Goal: Task Accomplishment & Management: Use online tool/utility

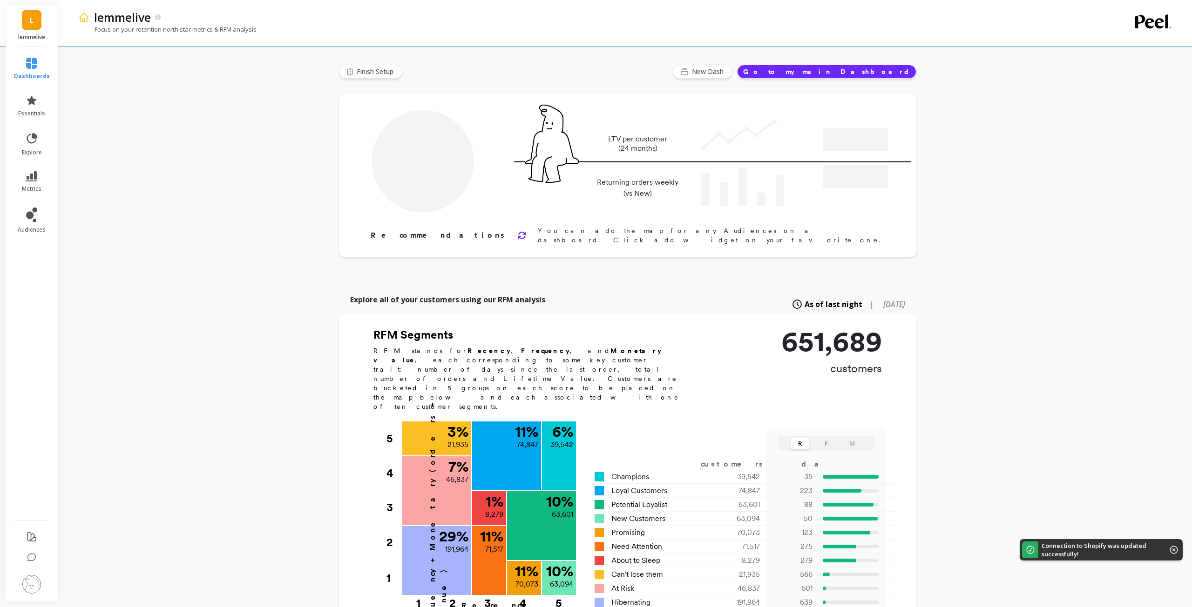
type input "Champions"
type input "39542"
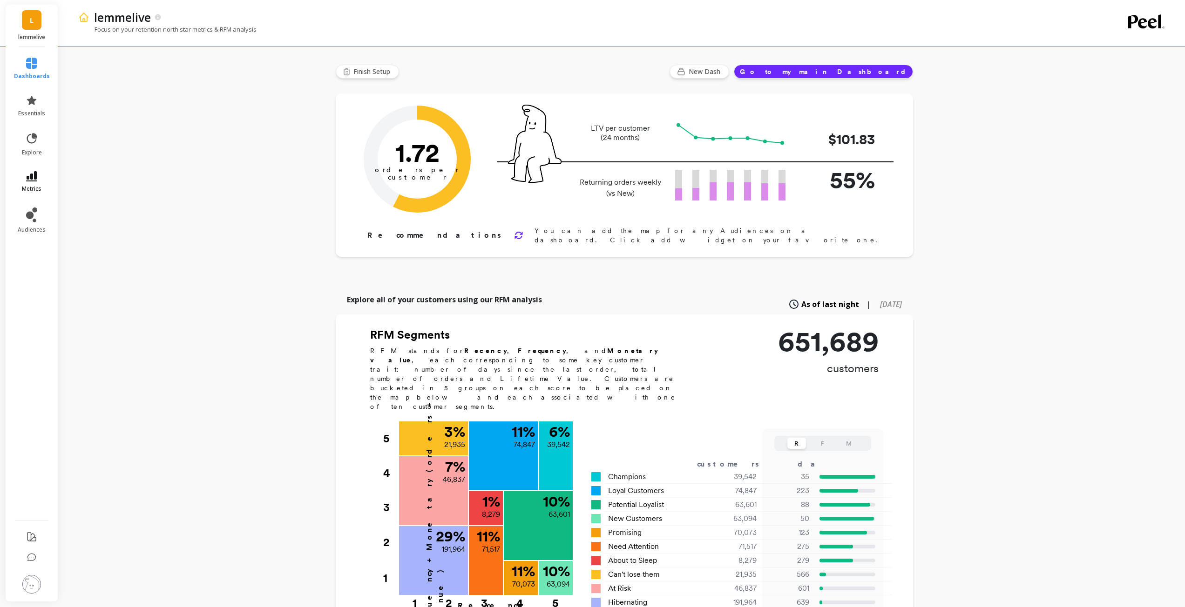
click at [36, 178] on icon at bounding box center [31, 176] width 11 height 10
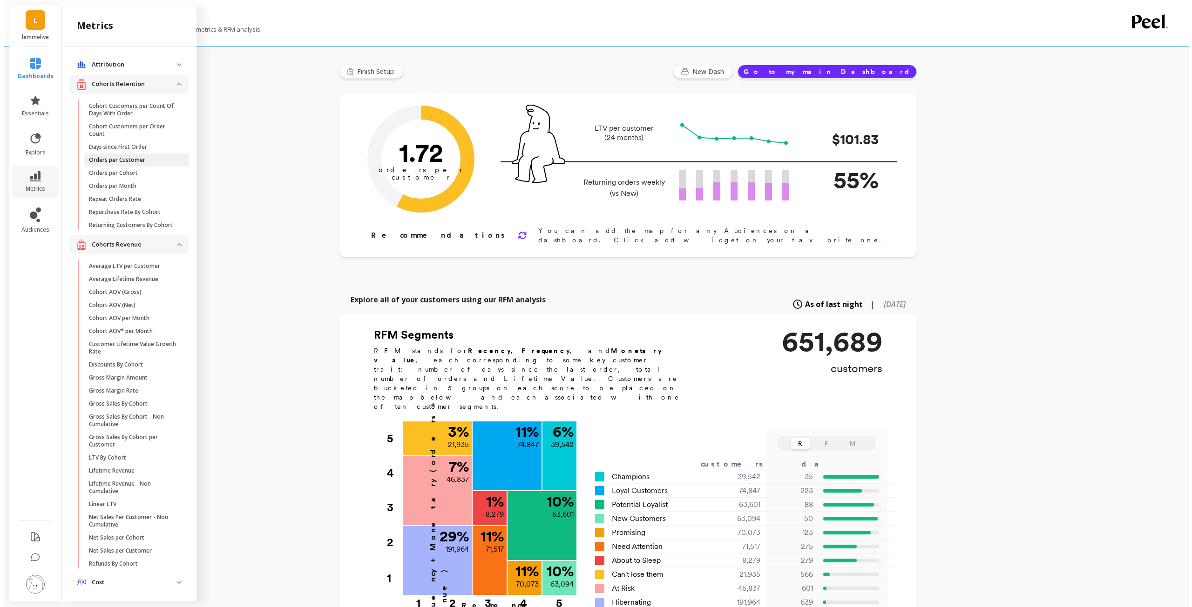
scroll to position [93, 0]
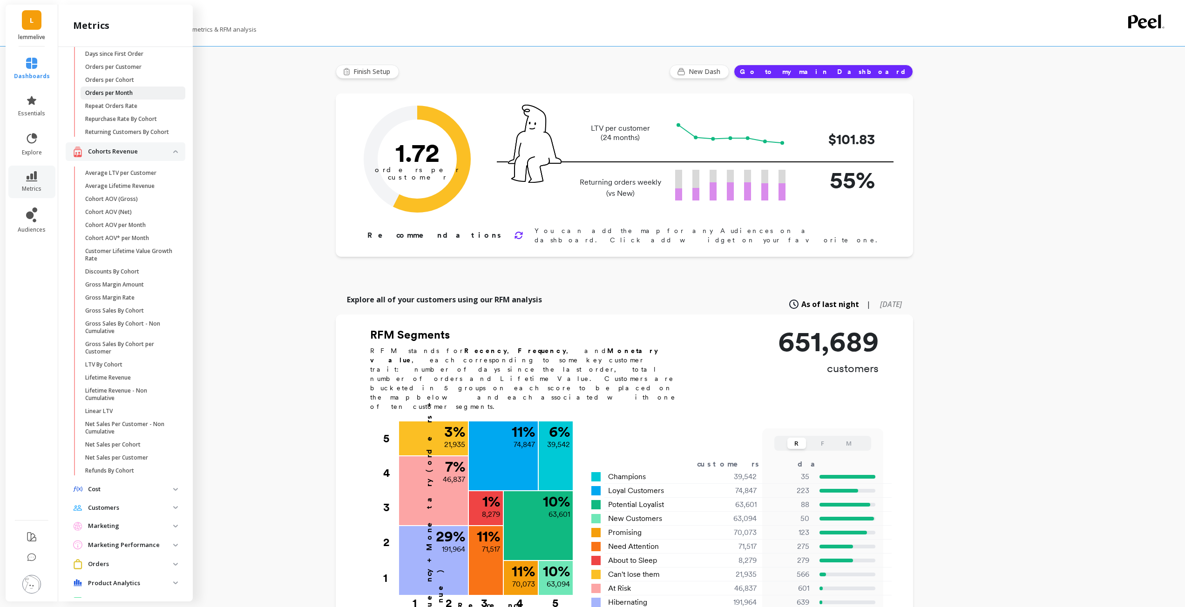
click at [111, 94] on p "Orders per Month" at bounding box center [108, 92] width 47 height 7
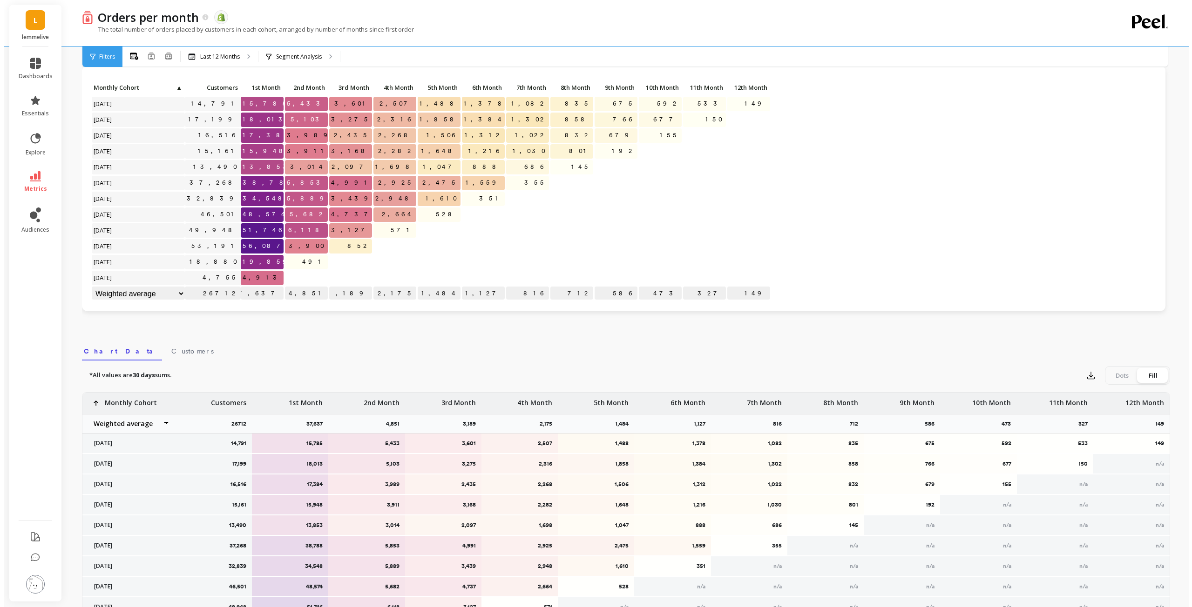
scroll to position [47, 0]
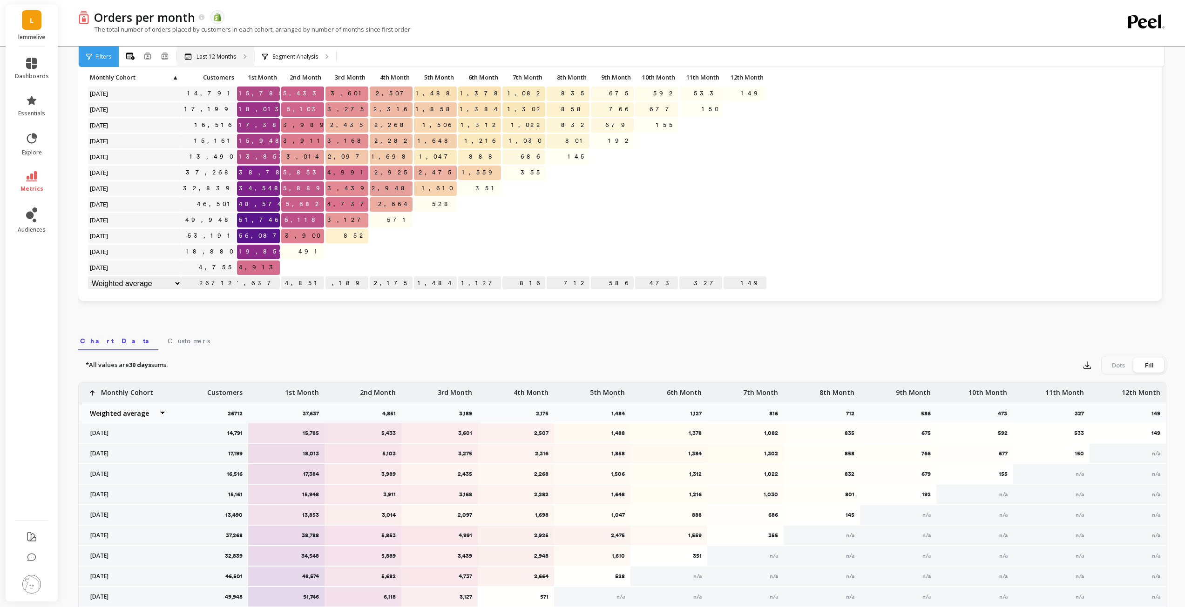
click at [237, 58] on div "Last 12 Months" at bounding box center [215, 57] width 77 height 20
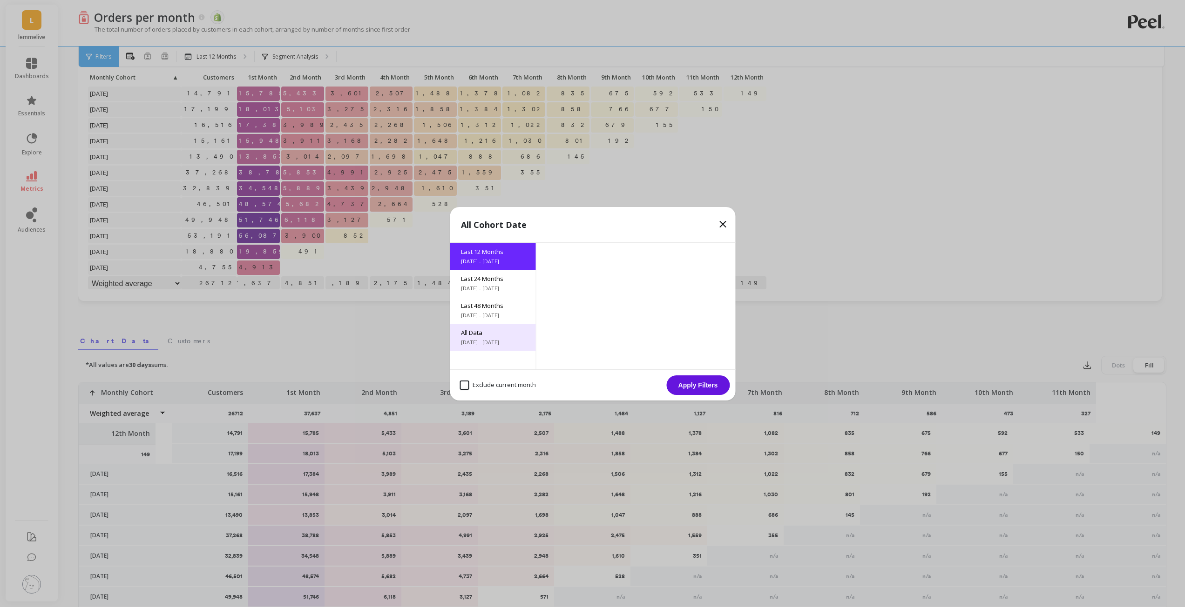
drag, startPoint x: 237, startPoint y: 58, endPoint x: 484, endPoint y: 338, distance: 373.0
click at [484, 338] on div "All Data [DATE] - [DATE]" at bounding box center [493, 337] width 86 height 27
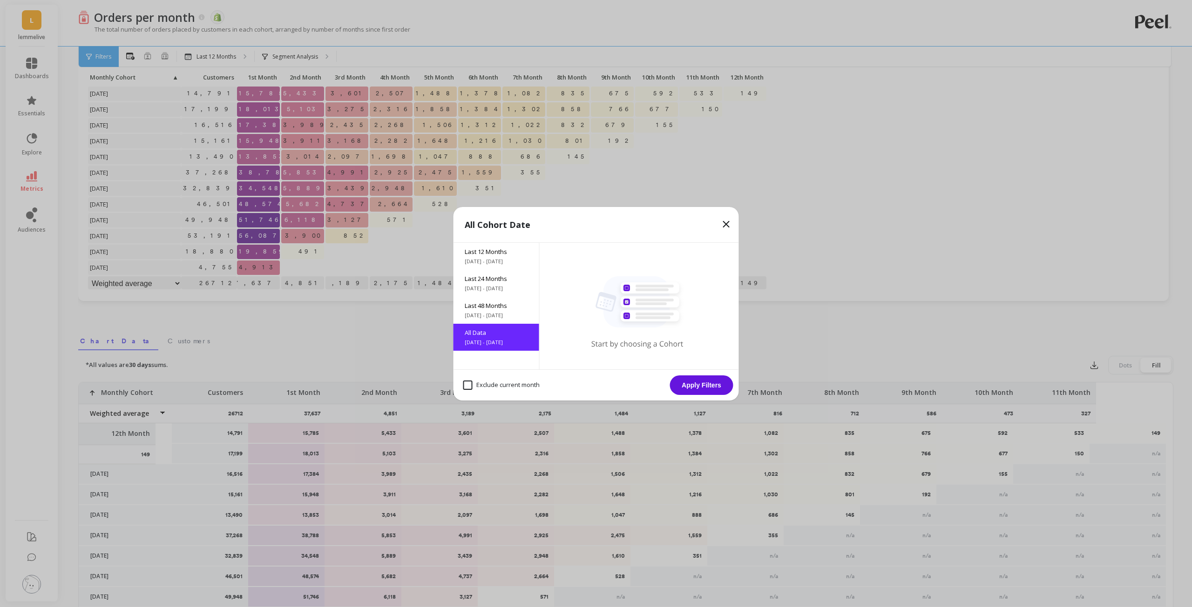
click at [493, 384] on month "Exclude current month" at bounding box center [501, 385] width 76 height 9
checkbox month "true"
click at [705, 393] on button "Apply Filters" at bounding box center [701, 386] width 63 height 20
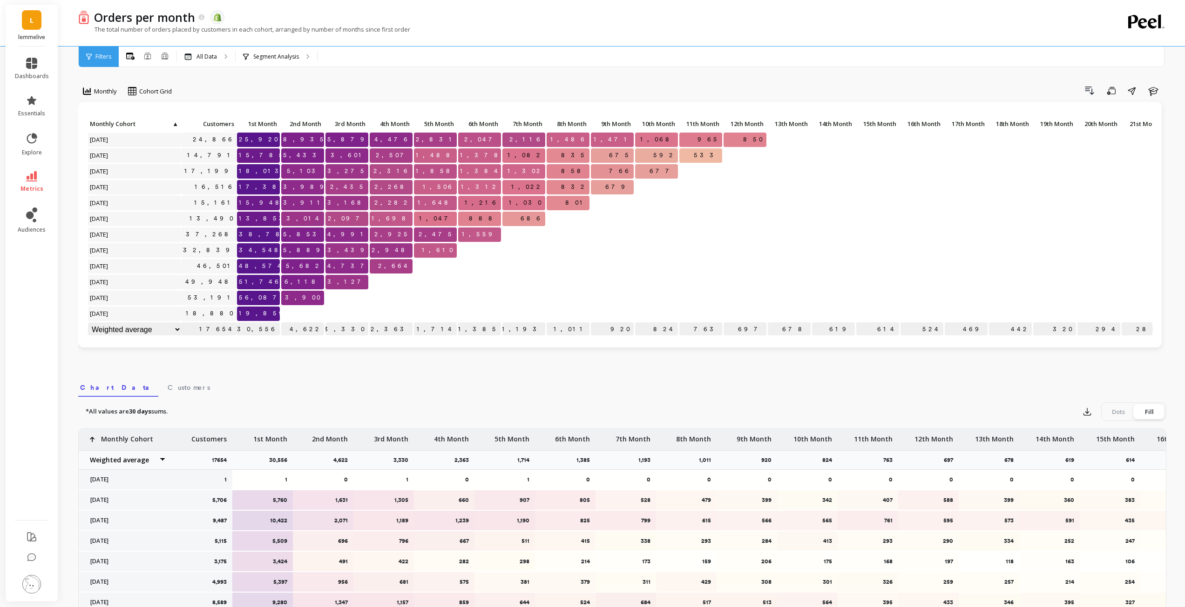
scroll to position [403, 0]
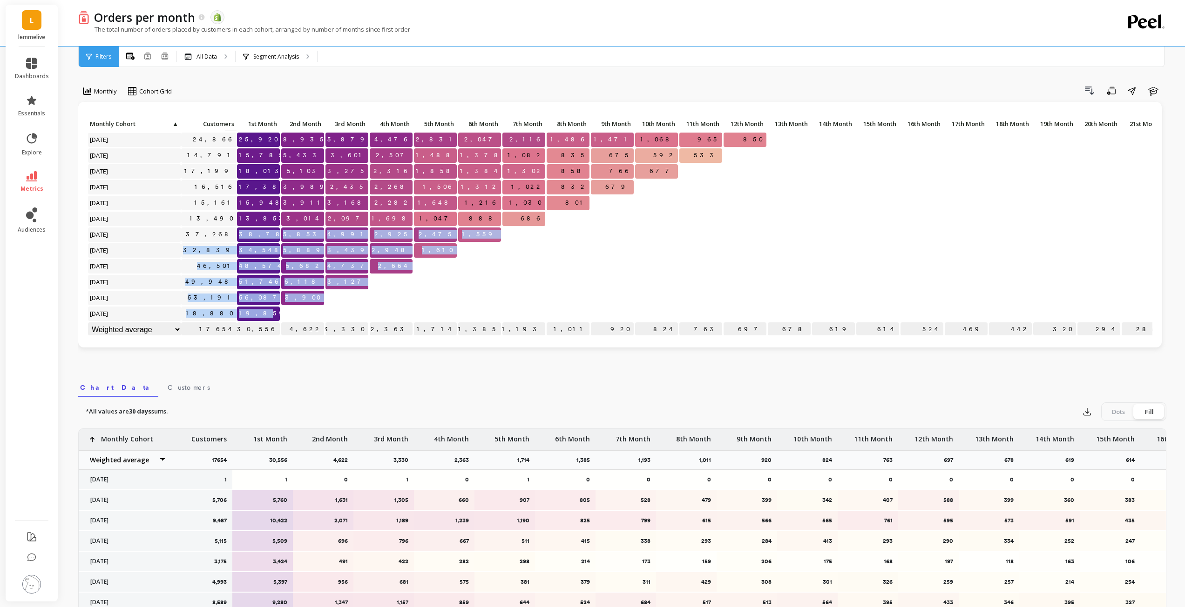
drag, startPoint x: 260, startPoint y: 229, endPoint x: 270, endPoint y: 303, distance: 74.7
click at [270, 303] on div "Click to create an audience 13,943 14,953 3,433 2,286 1,692 1,335 1,085 819 630…" at bounding box center [823, 29] width 1471 height 617
click at [303, 229] on p "5,853" at bounding box center [302, 235] width 43 height 14
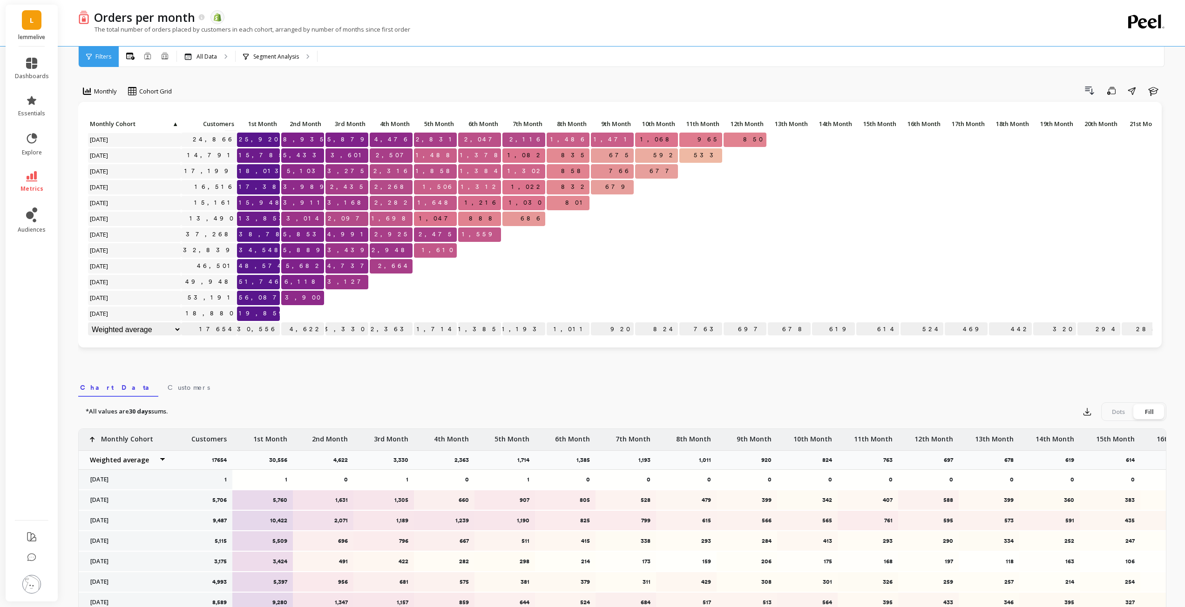
click at [263, 228] on span "38,788" at bounding box center [267, 235] width 61 height 14
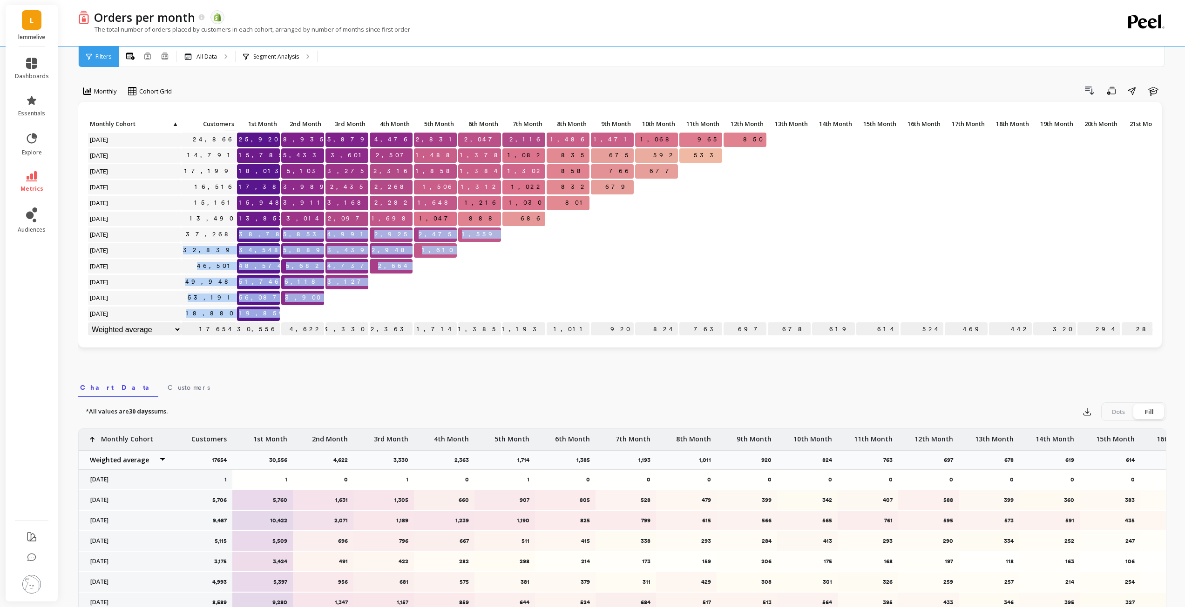
drag, startPoint x: 256, startPoint y: 228, endPoint x: 446, endPoint y: 300, distance: 202.5
click at [446, 300] on div "Click to create an audience 13,943 14,953 3,433 2,286 1,692 1,335 1,085 819 630…" at bounding box center [823, 29] width 1471 height 617
click at [446, 307] on p at bounding box center [435, 310] width 43 height 7
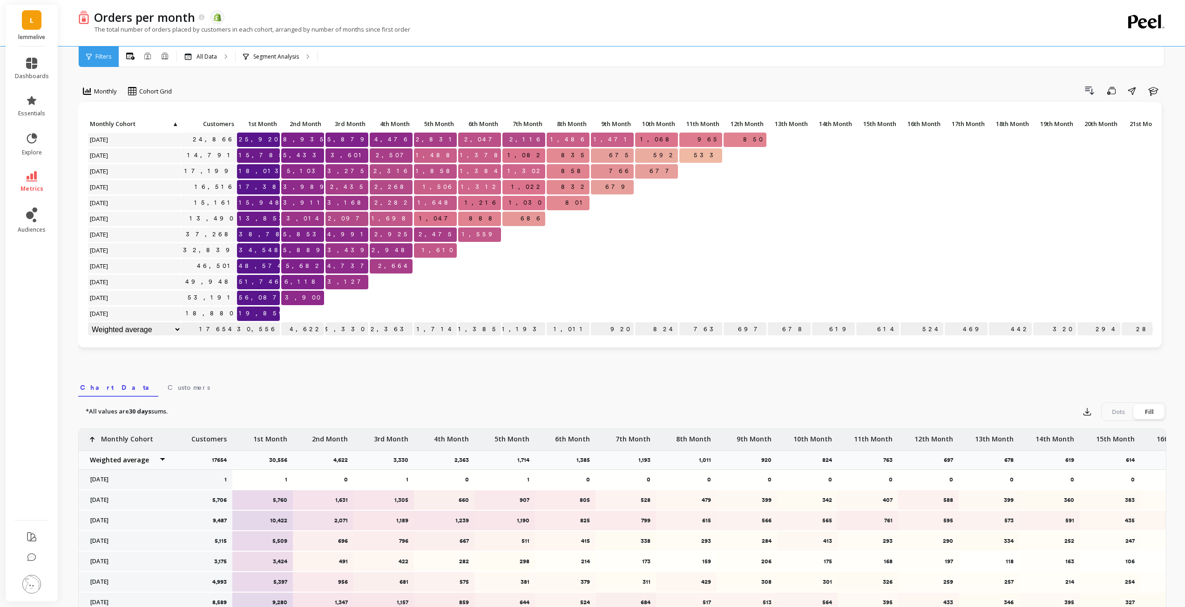
click at [320, 292] on span "3,900" at bounding box center [303, 298] width 41 height 14
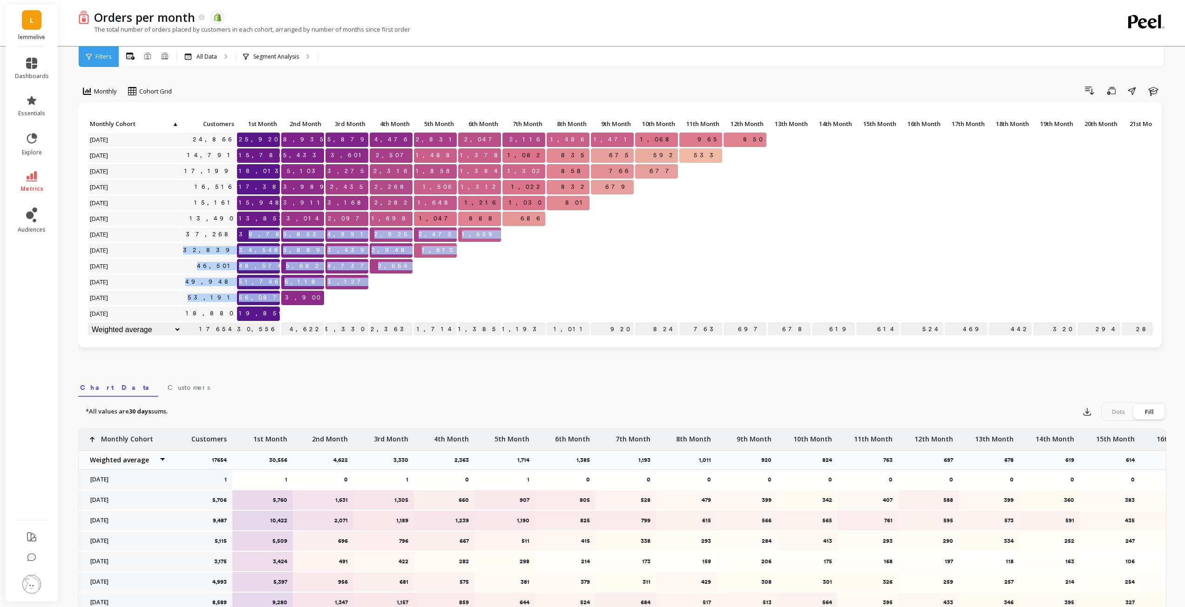
drag, startPoint x: 263, startPoint y: 227, endPoint x: 292, endPoint y: 299, distance: 78.0
click at [292, 299] on div "Click to create an audience 13,943 14,953 3,433 2,286 1,692 1,335 1,085 819 630…" at bounding box center [823, 29] width 1471 height 617
click at [302, 295] on p "3,900" at bounding box center [302, 298] width 43 height 14
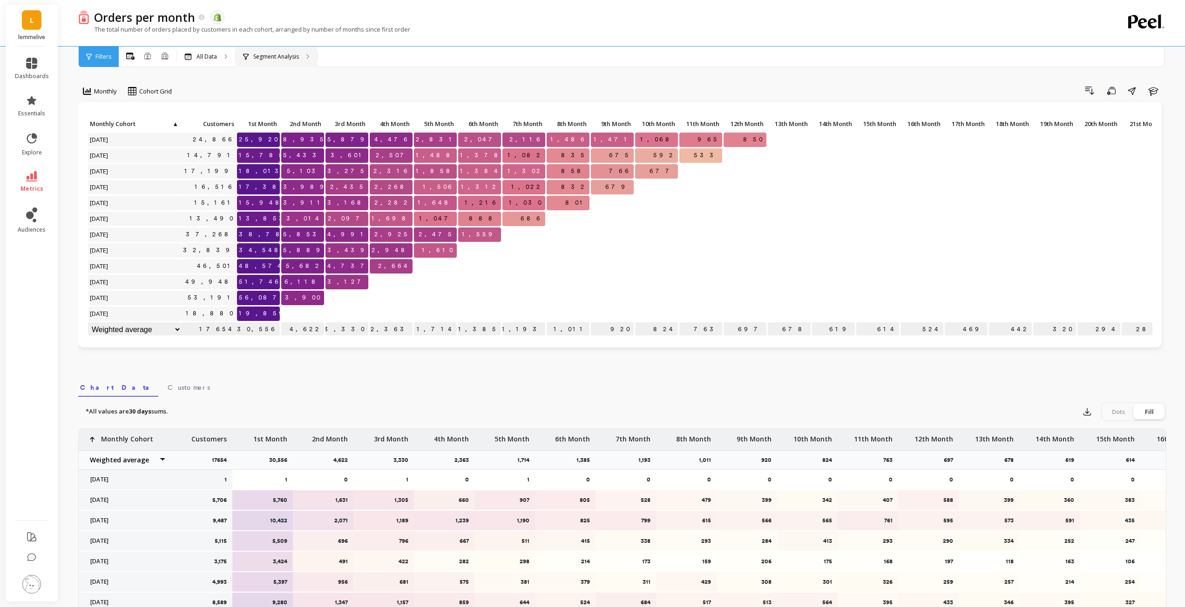
click at [290, 57] on p "Segment Analysis" at bounding box center [276, 56] width 46 height 7
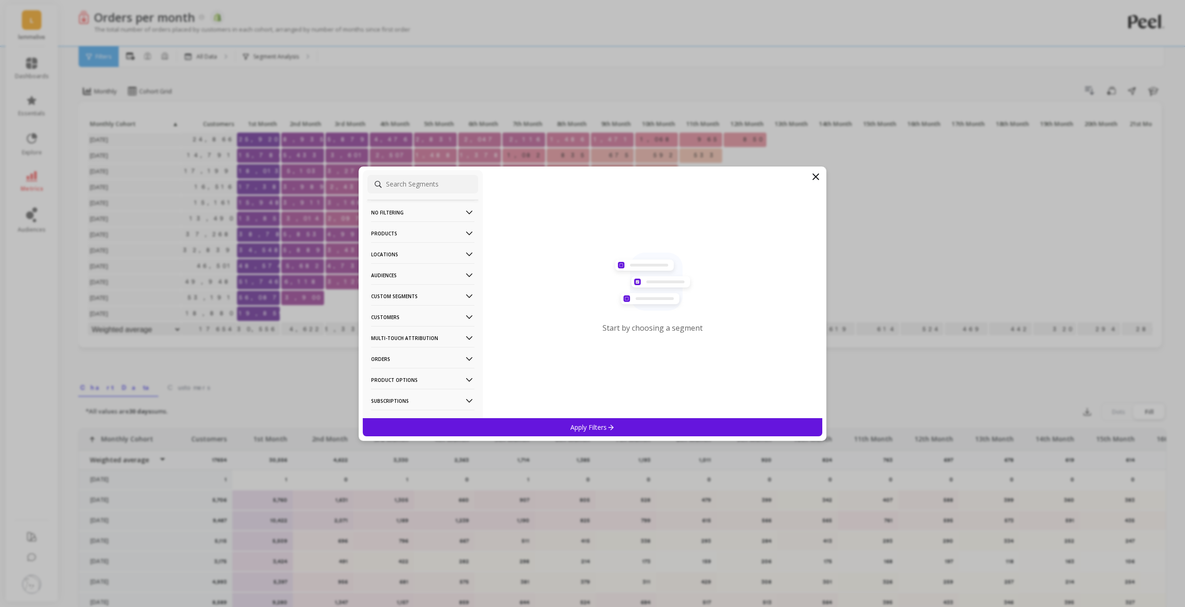
click at [449, 215] on p "No filtering" at bounding box center [422, 213] width 103 height 24
click at [449, 212] on p "No filtering" at bounding box center [422, 213] width 103 height 24
click at [817, 176] on icon at bounding box center [815, 176] width 11 height 11
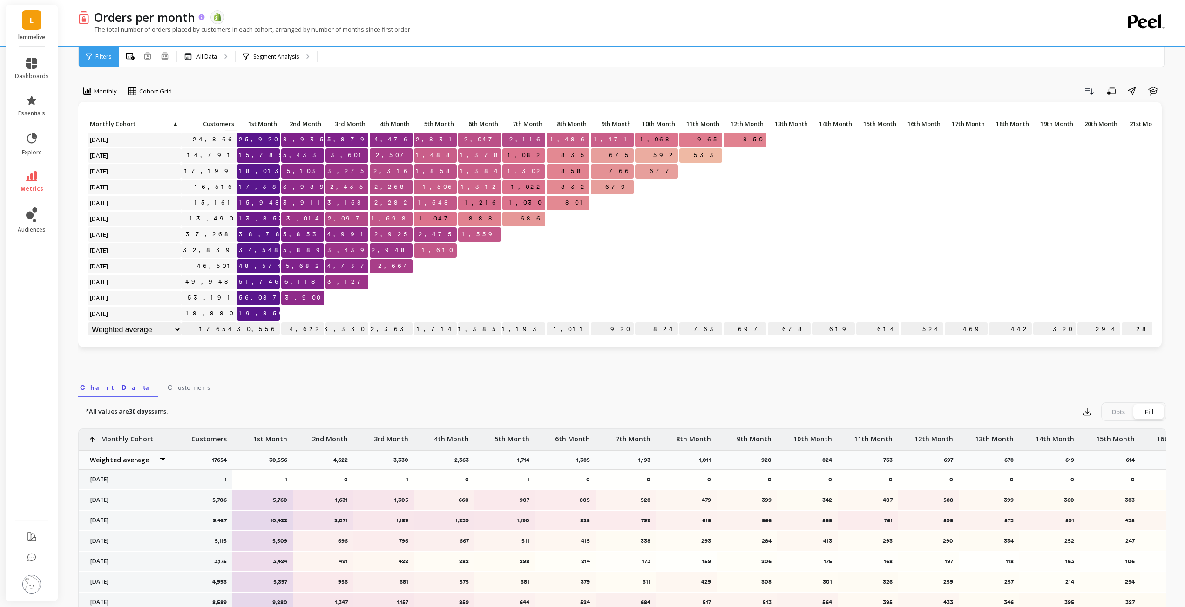
click at [202, 18] on icon at bounding box center [202, 17] width 8 height 8
